Goal: Task Accomplishment & Management: Use online tool/utility

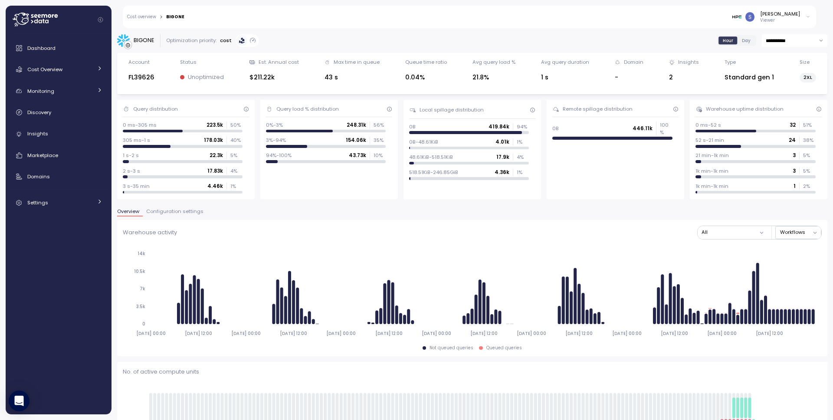
click at [143, 40] on div "BIGONE" at bounding box center [144, 40] width 21 height 9
copy div "BIGONE"
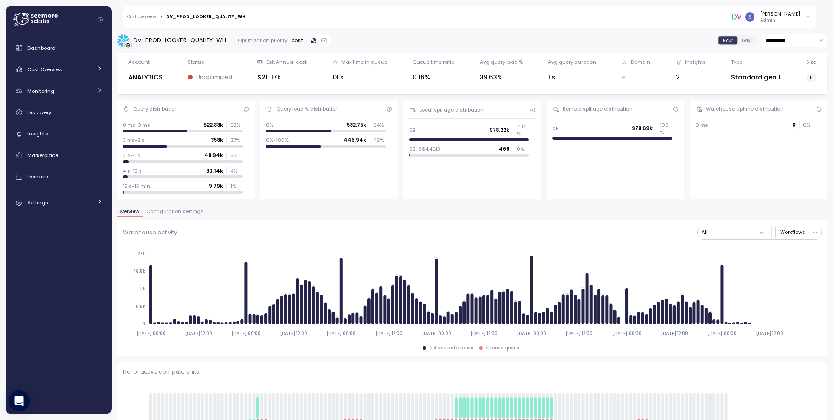
click at [186, 38] on div "DV_PROD_LOOKER_QUALITY_WH" at bounding box center [180, 40] width 92 height 9
copy div "DV_PROD_LOOKER_QUALITY_WH"
click at [68, 68] on div "Cost Overview" at bounding box center [59, 69] width 65 height 9
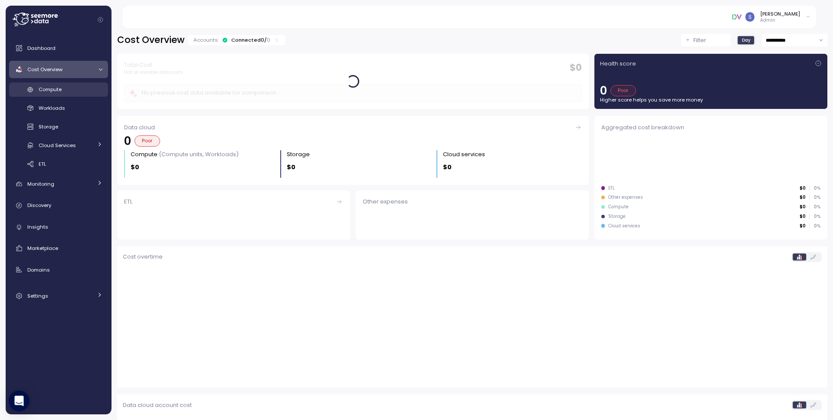
click at [59, 89] on span "Compute" at bounding box center [50, 89] width 23 height 7
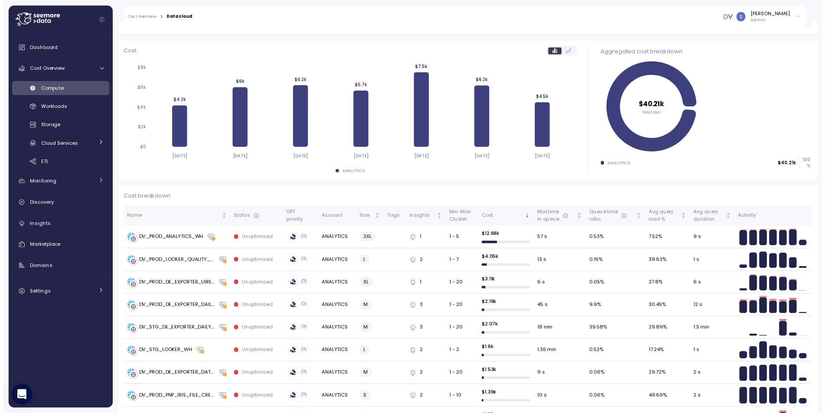
scroll to position [116, 0]
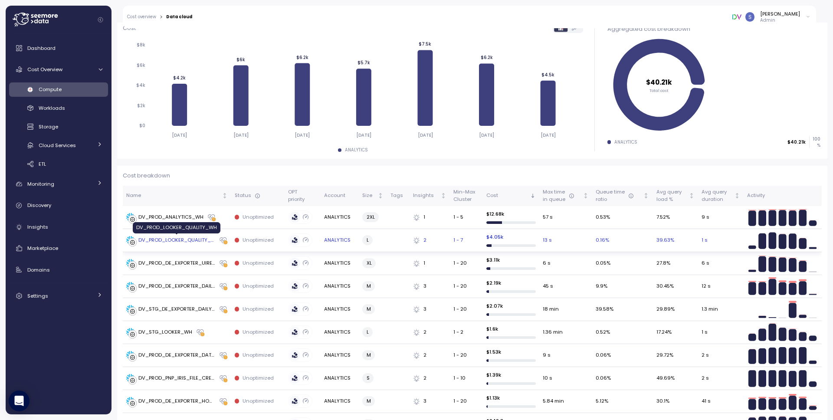
click at [171, 241] on div "DV_PROD_LOOKER_QUALITY_WH" at bounding box center [176, 240] width 77 height 8
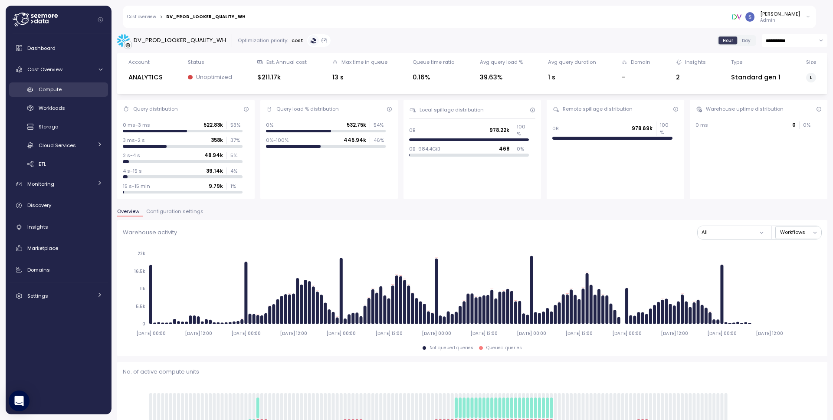
click at [53, 91] on span "Compute" at bounding box center [50, 89] width 23 height 7
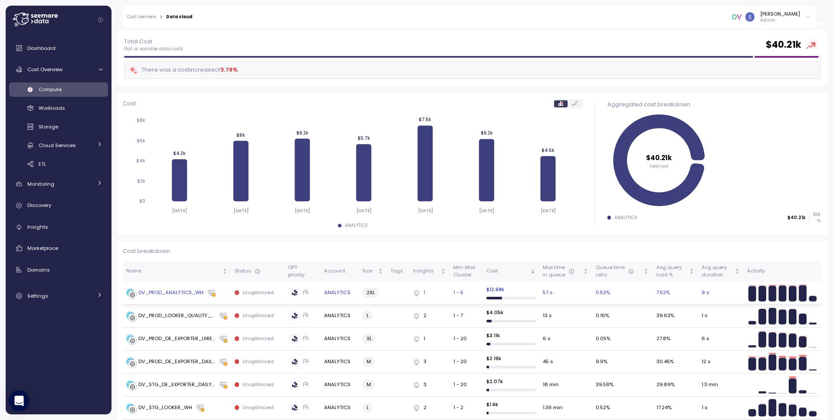
scroll to position [175, 0]
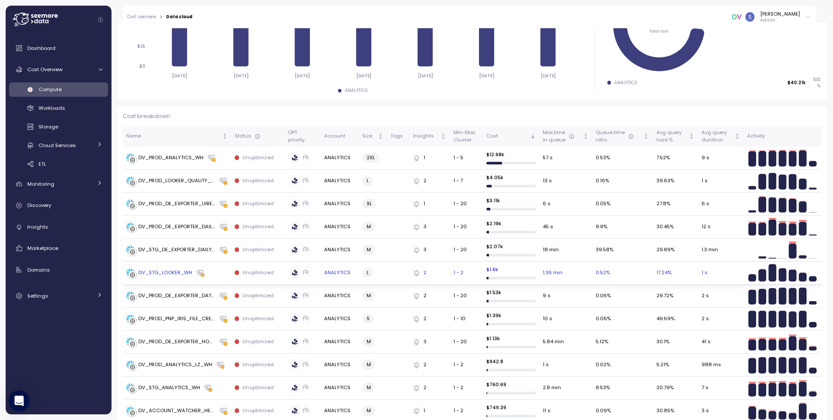
click at [167, 275] on div "DV_STG_LOOKER_WH" at bounding box center [165, 273] width 54 height 8
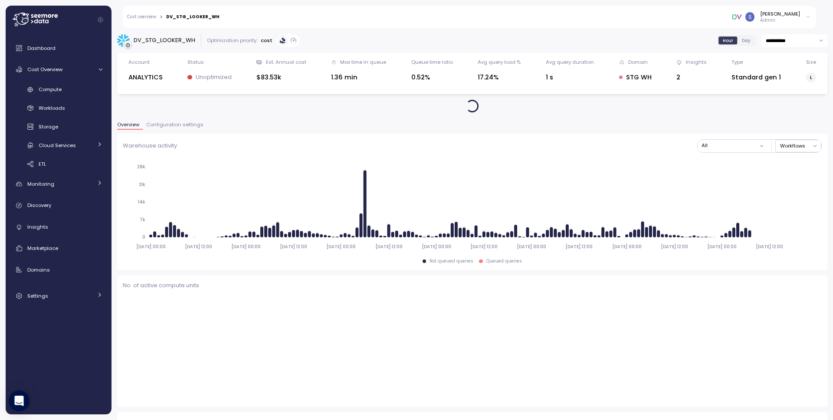
type input "*********"
click at [169, 126] on span "Configuration settings" at bounding box center [174, 124] width 57 height 5
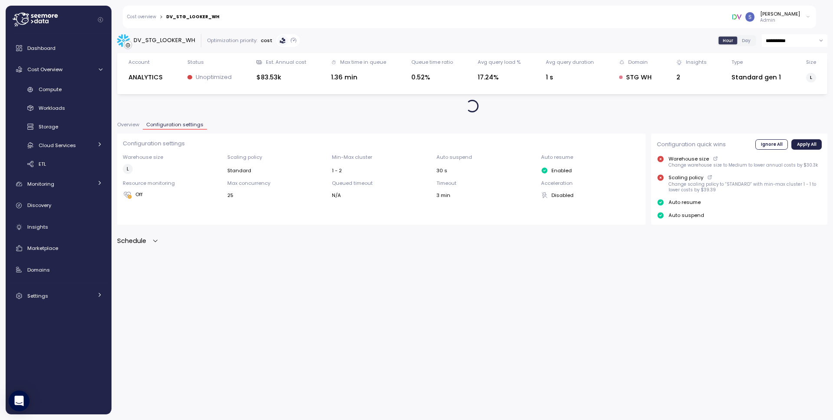
click at [157, 241] on icon "button" at bounding box center [155, 241] width 4 height 2
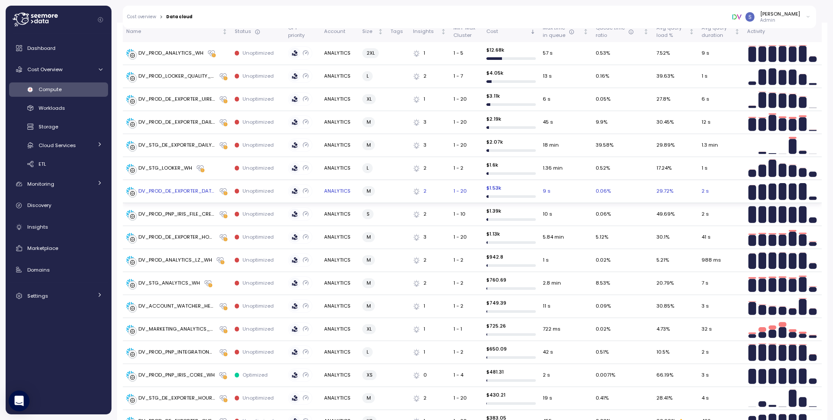
scroll to position [294, 0]
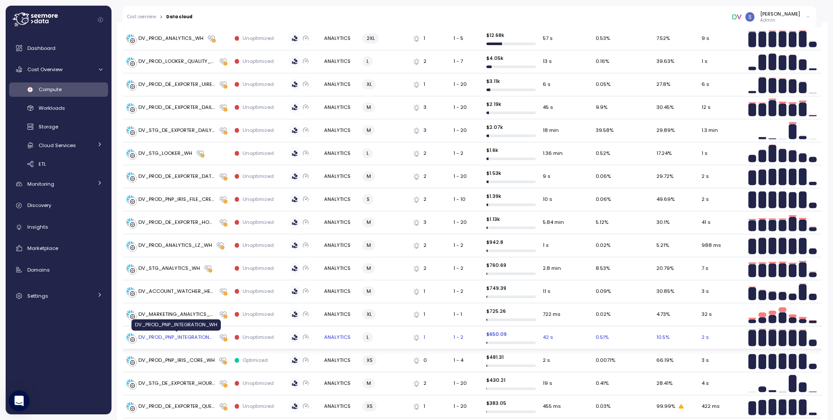
click at [195, 339] on div "DV_PROD_PNP_INTEGRATION_WH" at bounding box center [176, 337] width 77 height 8
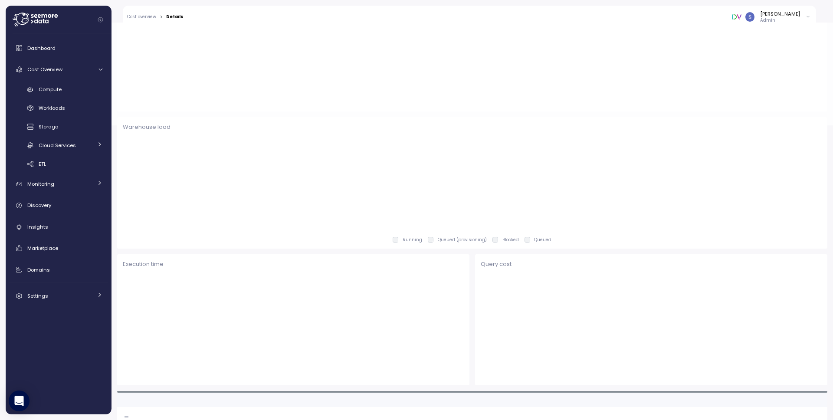
scroll to position [295, 0]
type input "*********"
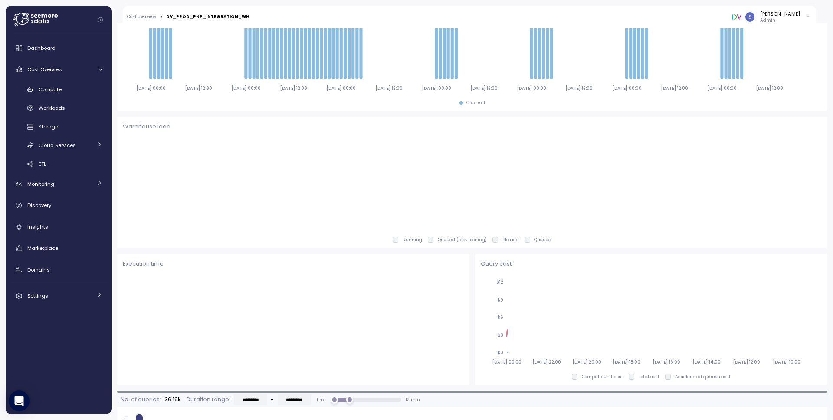
scroll to position [0, 0]
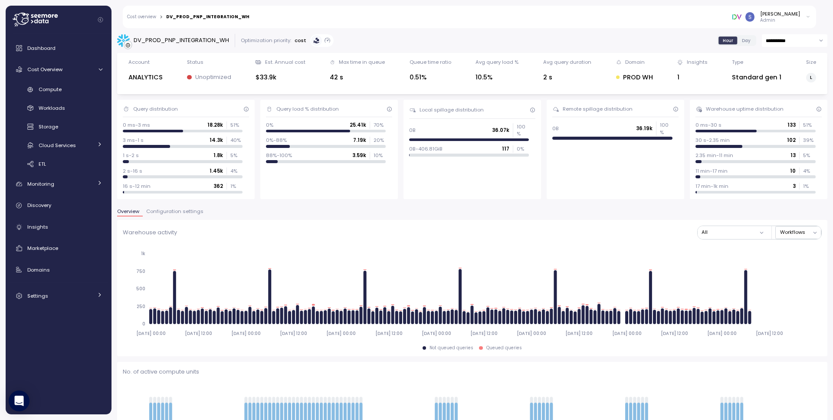
click at [182, 211] on span "Configuration settings" at bounding box center [174, 211] width 57 height 5
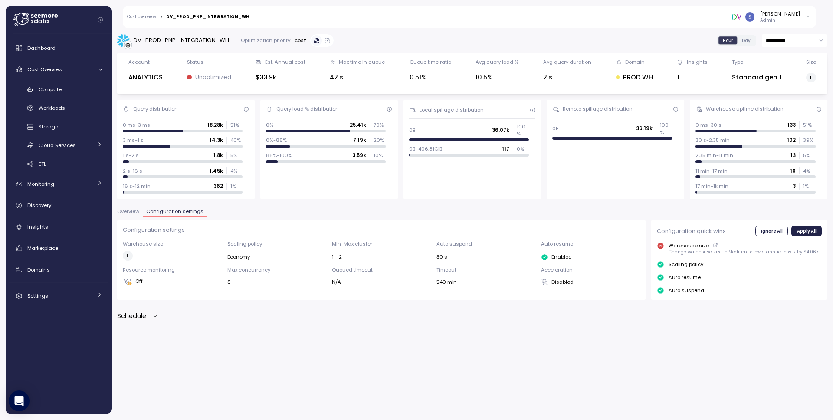
click at [154, 314] on icon "button" at bounding box center [155, 315] width 7 height 7
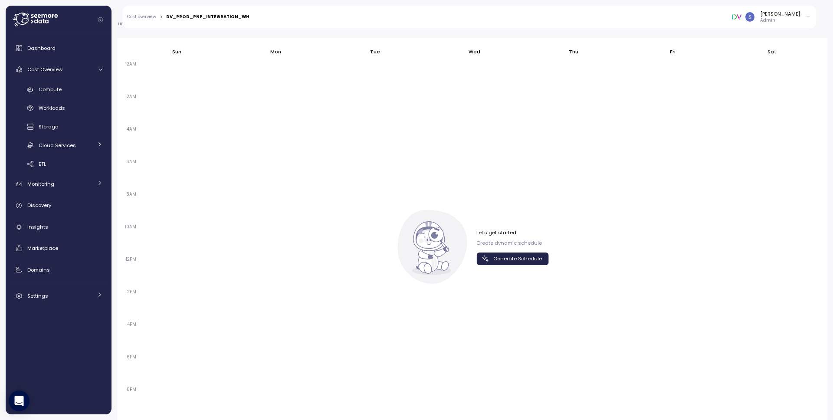
scroll to position [354, 0]
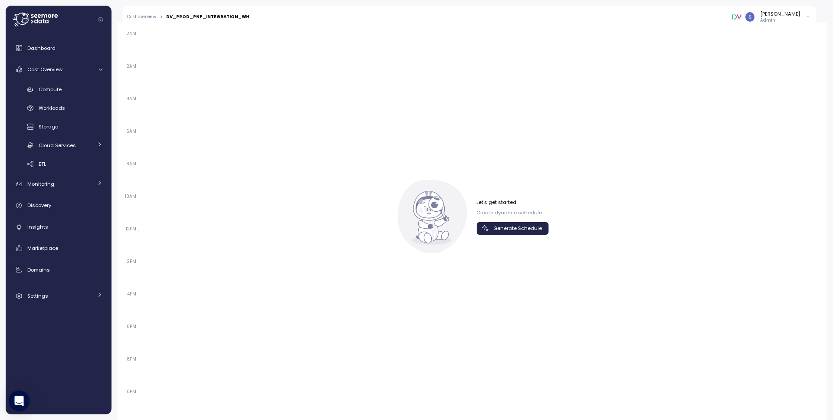
click at [530, 227] on span "Generate Schedule" at bounding box center [517, 228] width 49 height 12
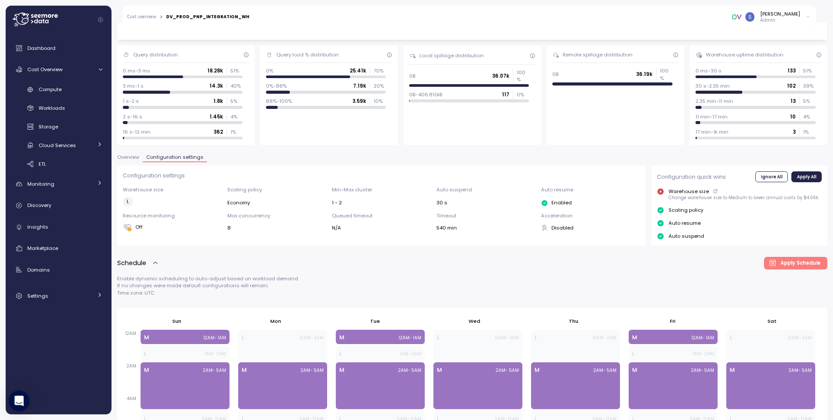
scroll to position [0, 0]
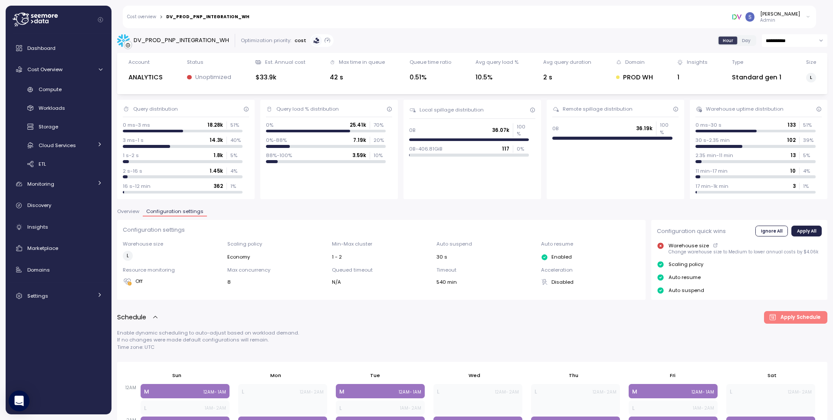
click at [209, 36] on div "DV_PROD_PNP_INTEGRATION_WH" at bounding box center [173, 40] width 112 height 13
